Goal: Task Accomplishment & Management: Manage account settings

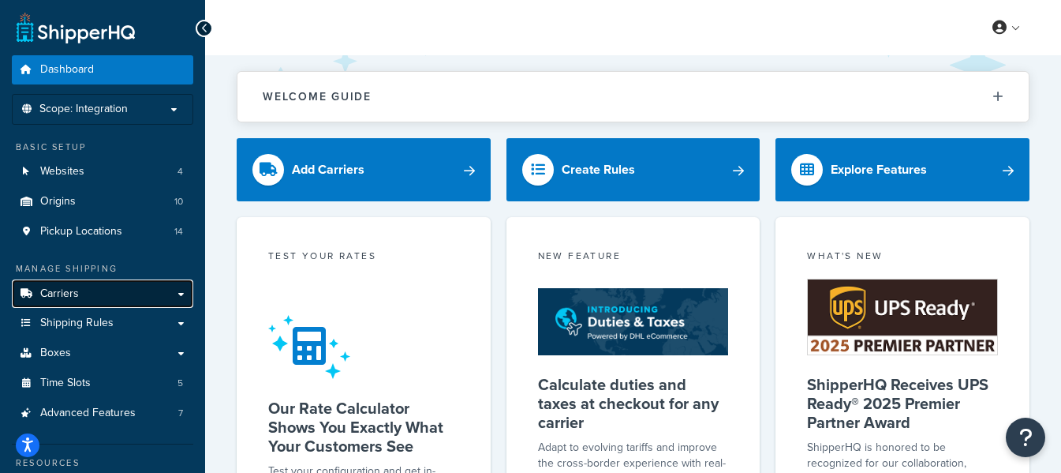
click at [59, 297] on span "Carriers" at bounding box center [59, 293] width 39 height 13
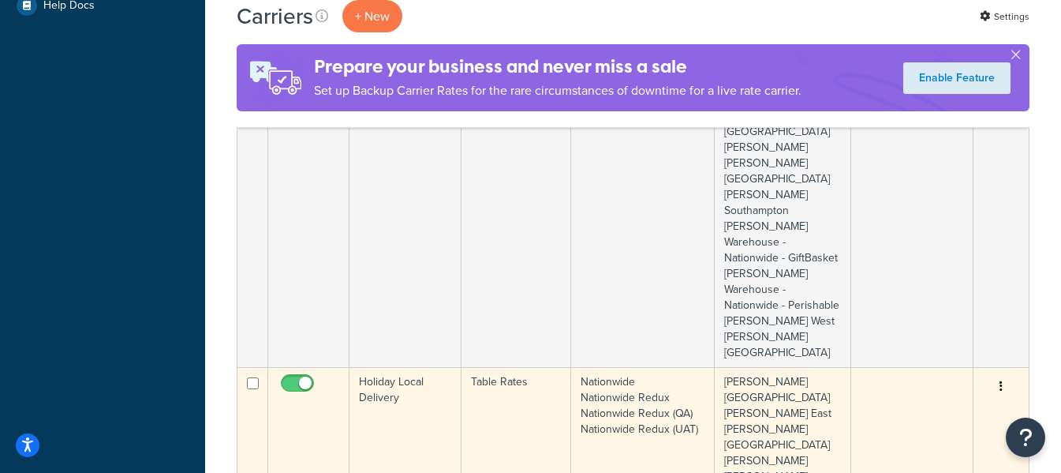
scroll to position [552, 0]
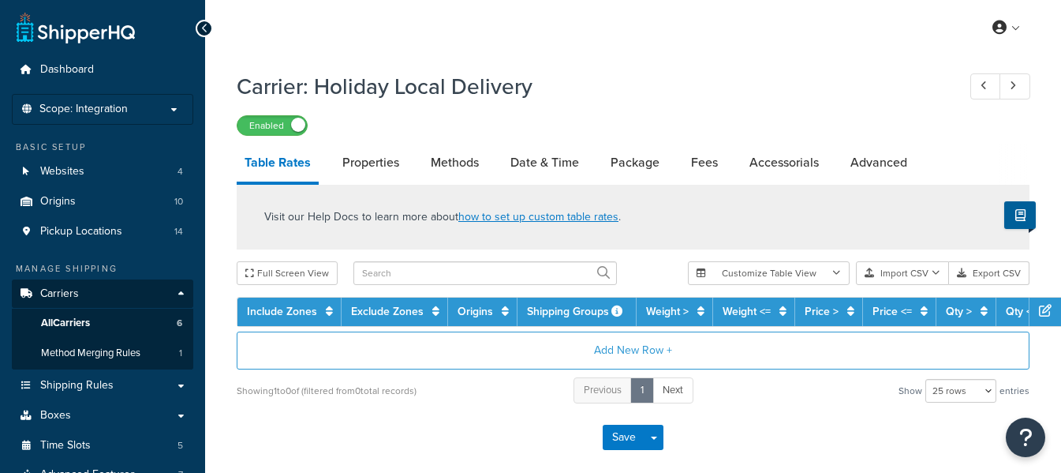
select select "25"
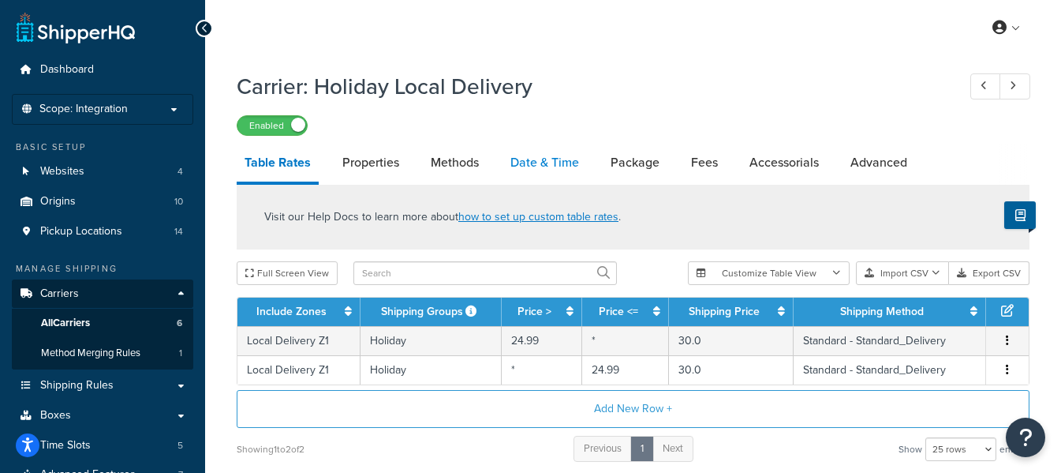
click at [534, 164] on link "Date & Time" at bounding box center [545, 163] width 84 height 38
select select "yMd"
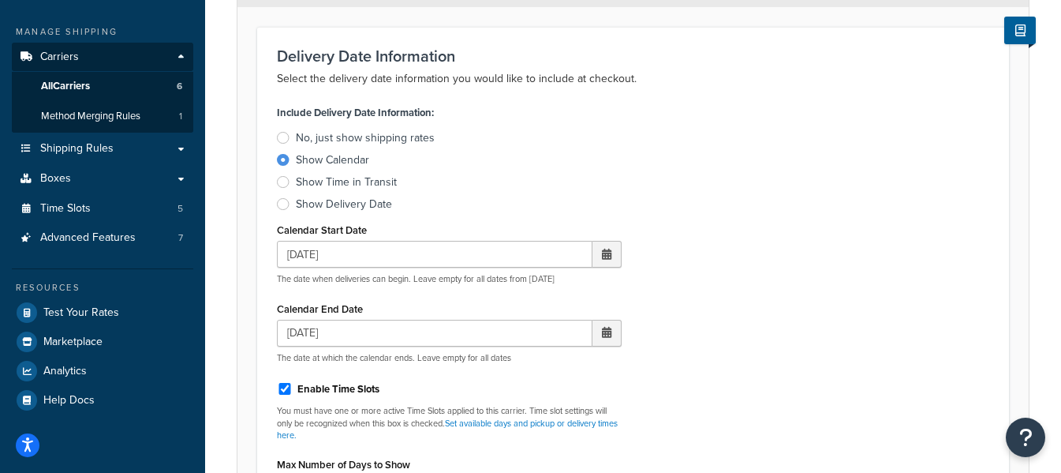
scroll to position [316, 0]
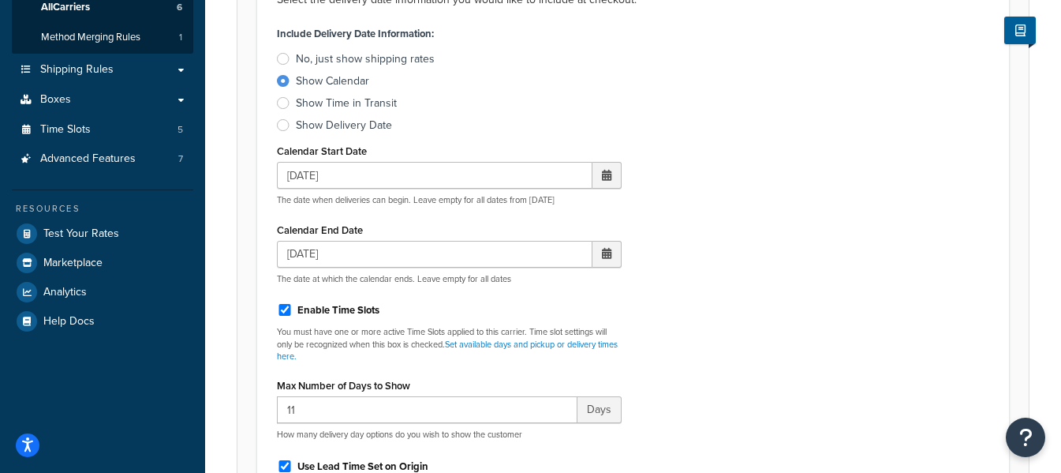
click at [606, 177] on span at bounding box center [606, 175] width 9 height 11
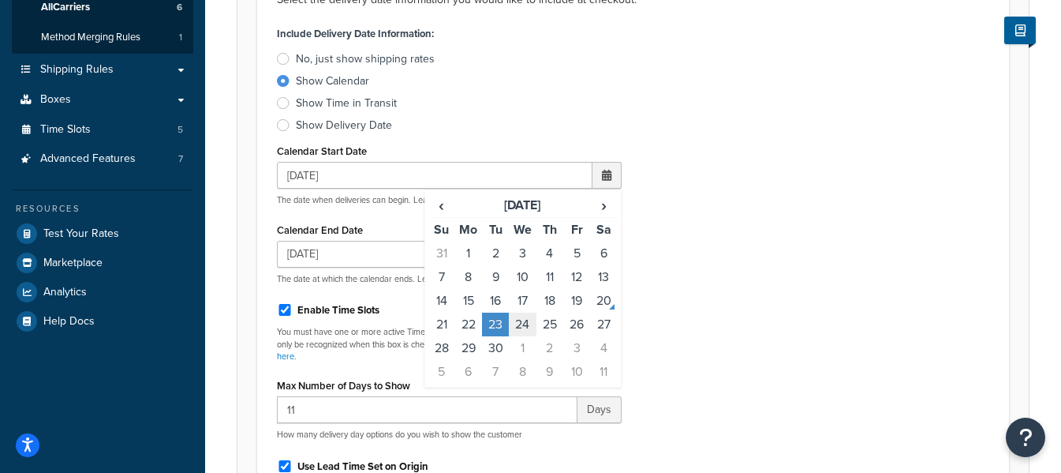
click at [527, 325] on td "24" at bounding box center [522, 324] width 27 height 24
type input "09/24/2025"
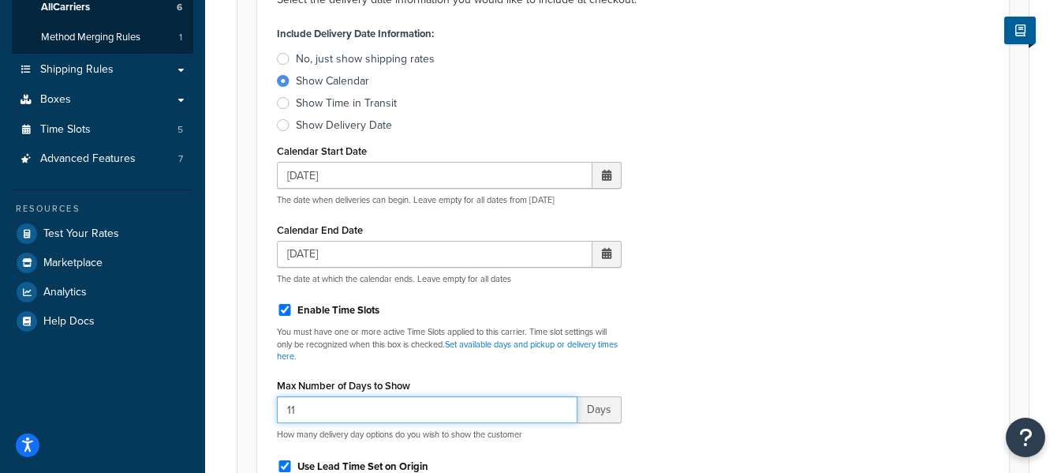
click at [342, 407] on input "11" at bounding box center [427, 409] width 301 height 27
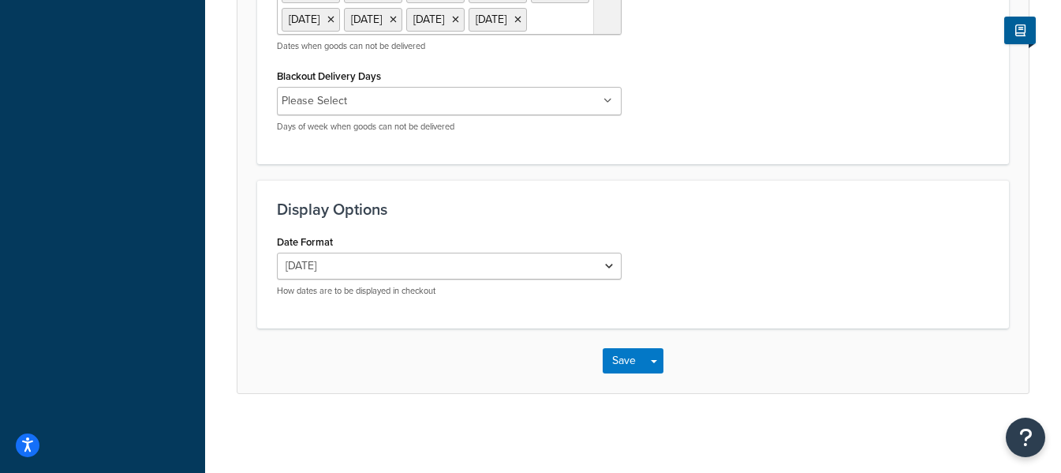
scroll to position [1435, 0]
type input "10"
click at [619, 361] on button "Save" at bounding box center [624, 360] width 43 height 25
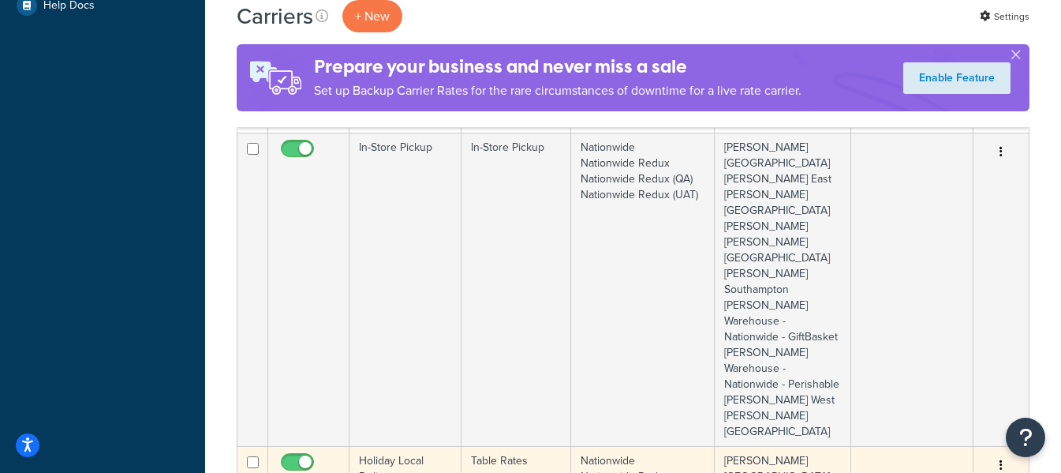
scroll to position [710, 0]
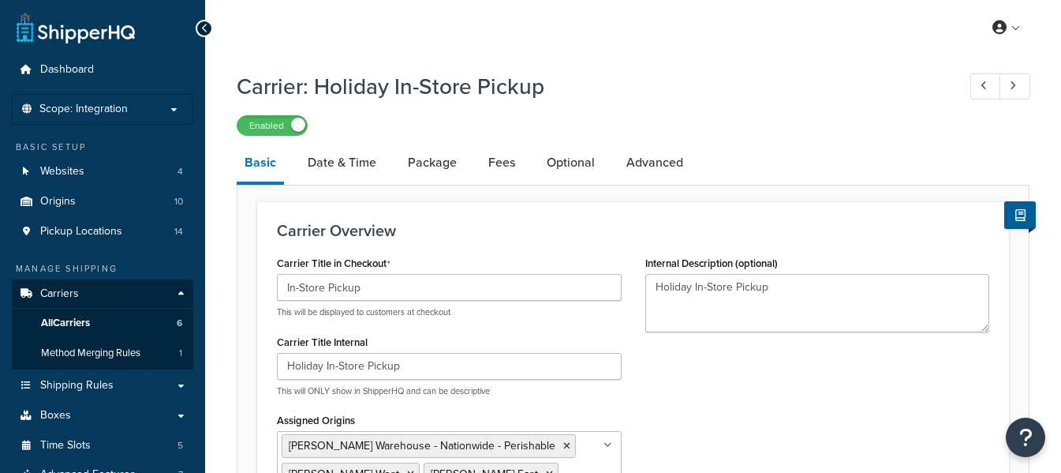
select select "pickup"
click at [361, 159] on link "Date & Time" at bounding box center [342, 163] width 84 height 38
select select "calendar"
select select "yMd"
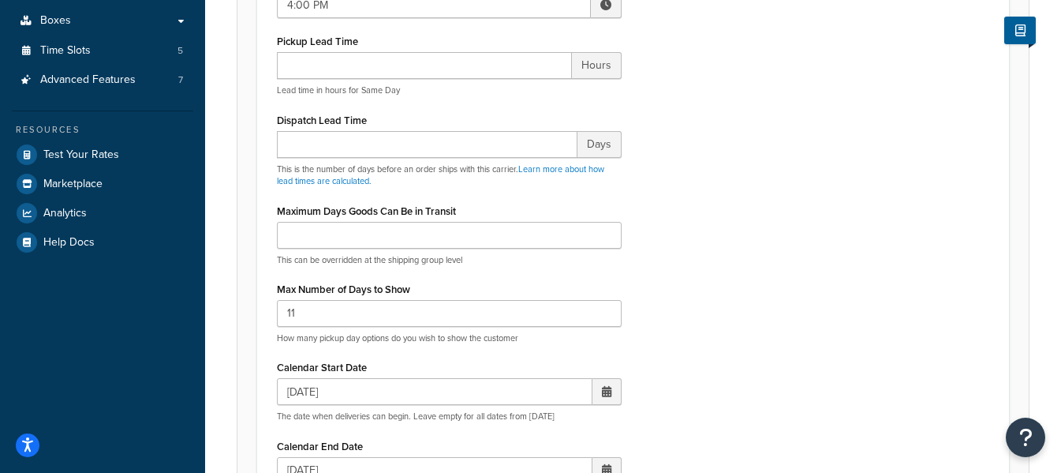
scroll to position [473, 0]
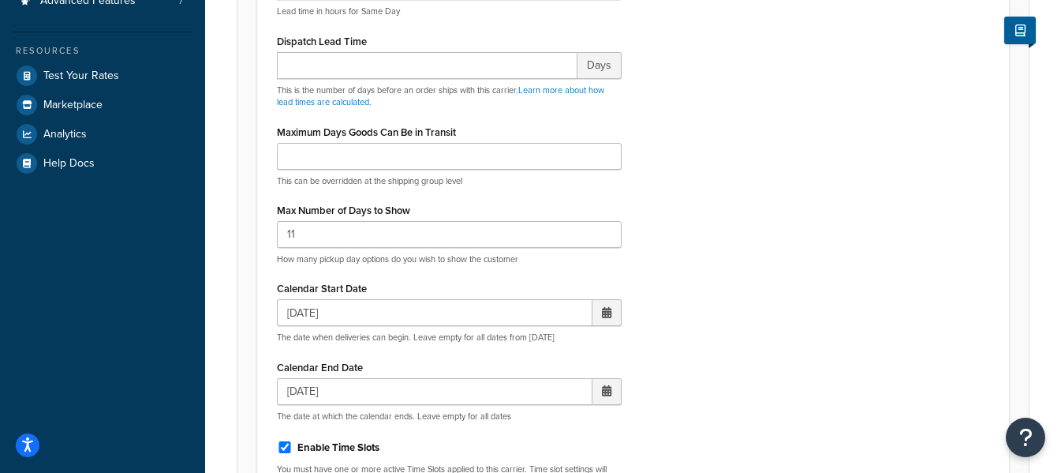
click at [606, 316] on span at bounding box center [606, 312] width 9 height 11
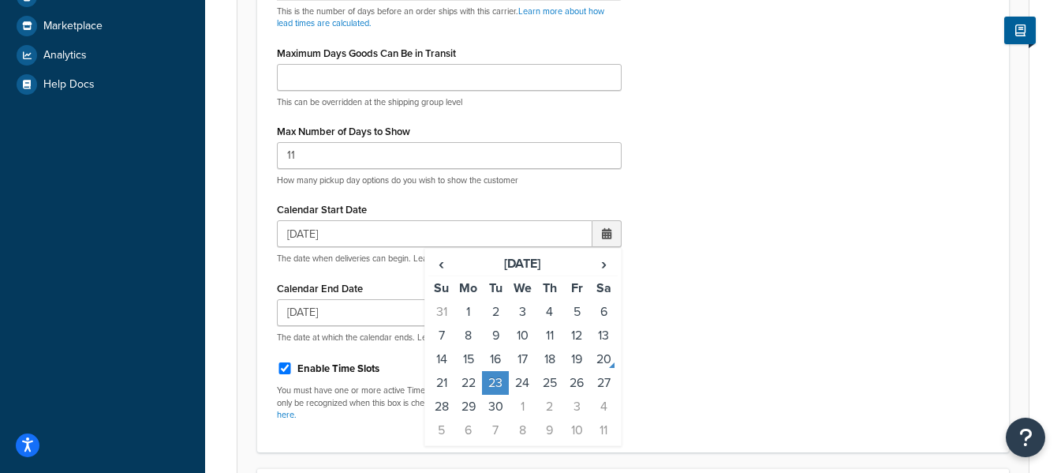
scroll to position [631, 0]
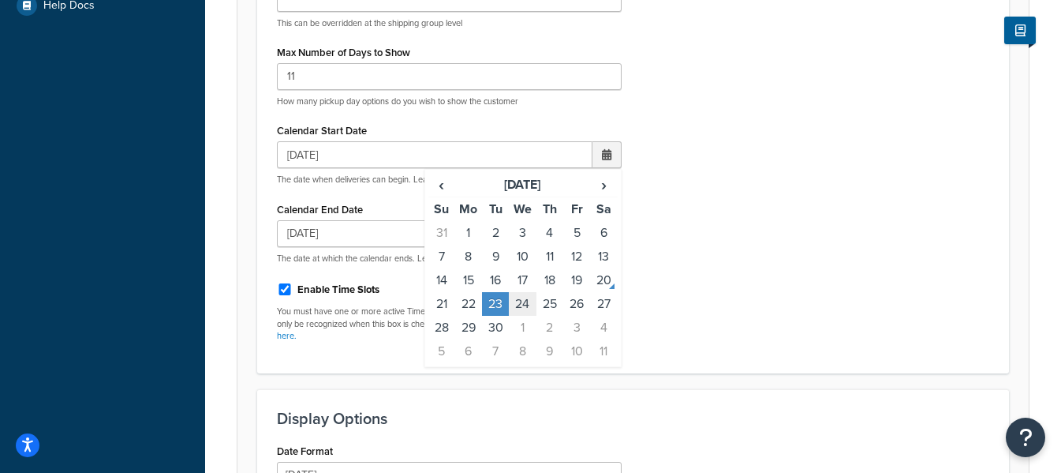
click at [522, 303] on td "24" at bounding box center [522, 304] width 27 height 24
type input "09/24/2025"
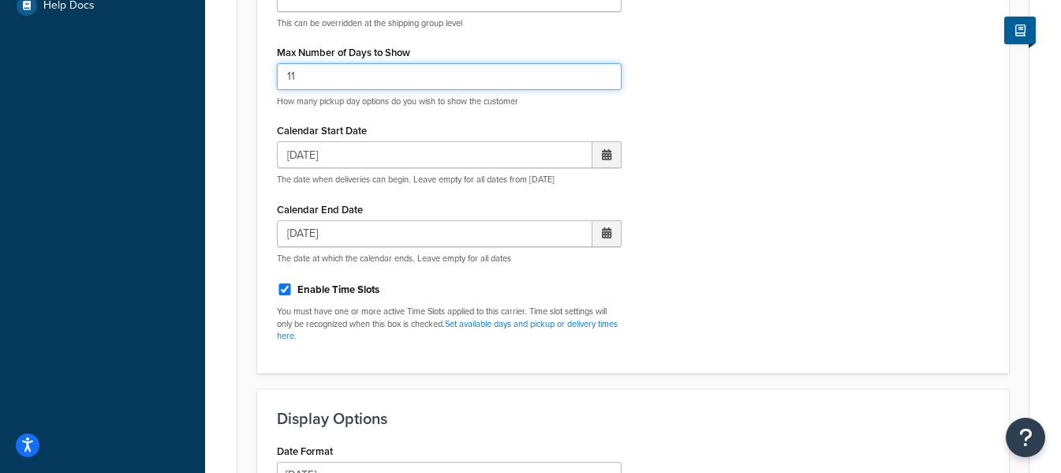
click at [314, 81] on input "11" at bounding box center [449, 76] width 345 height 27
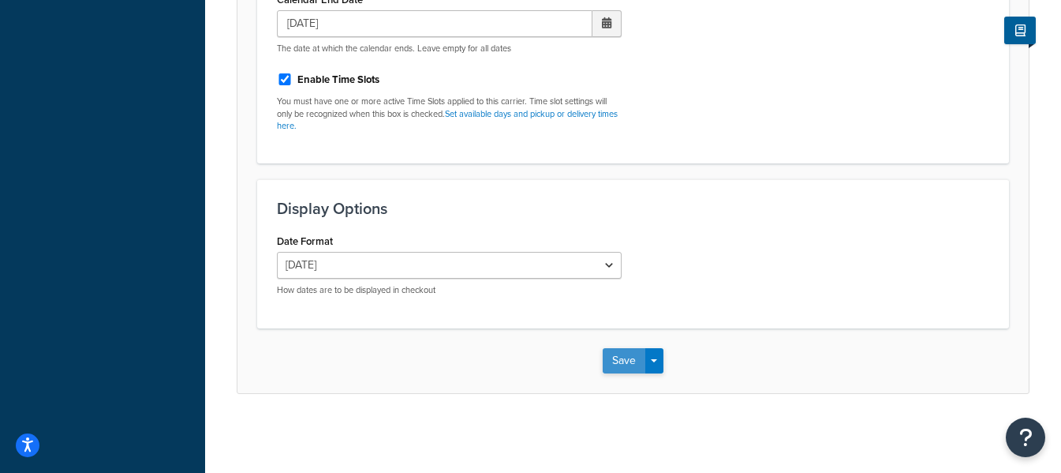
type input "10"
click at [627, 364] on button "Save" at bounding box center [624, 360] width 43 height 25
